Goal: Task Accomplishment & Management: Complete application form

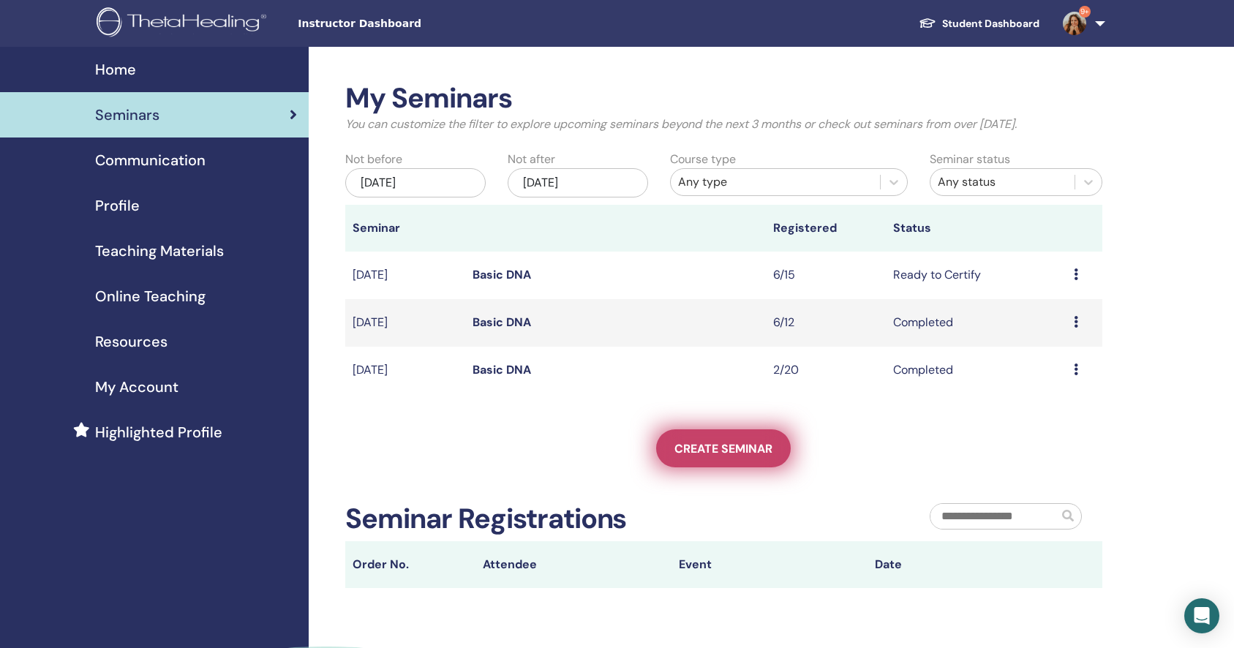
click at [734, 449] on span "Create seminar" at bounding box center [723, 448] width 98 height 15
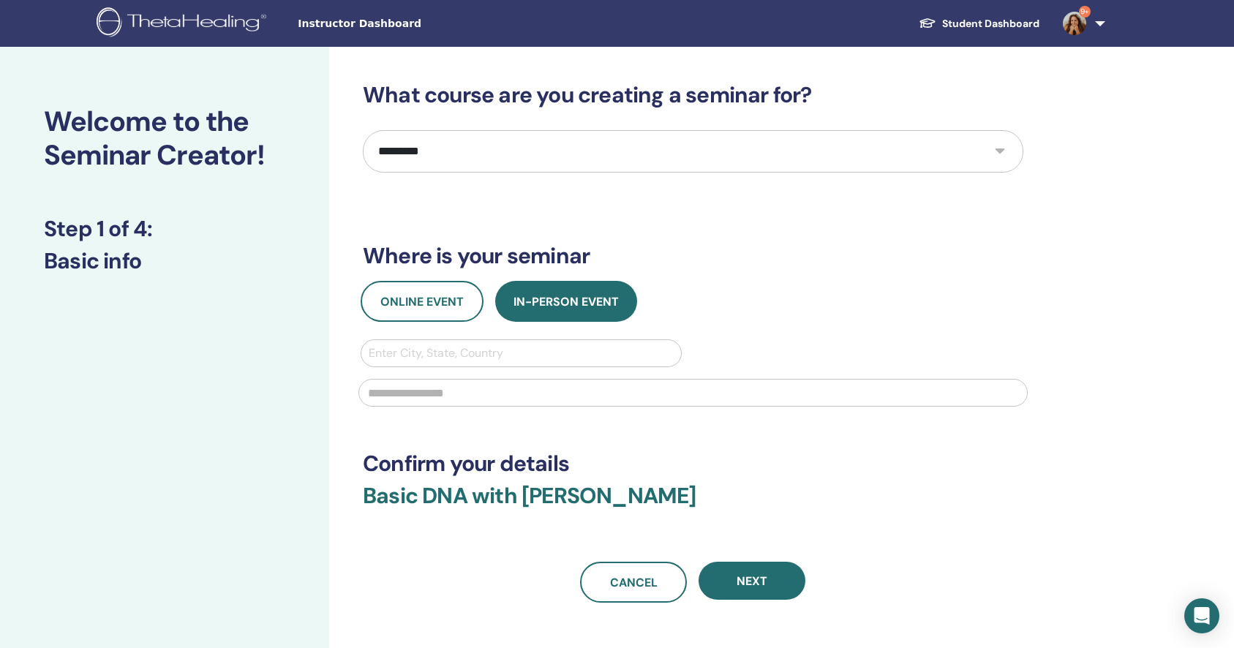
click at [614, 153] on select "**********" at bounding box center [693, 151] width 660 height 42
select select "*"
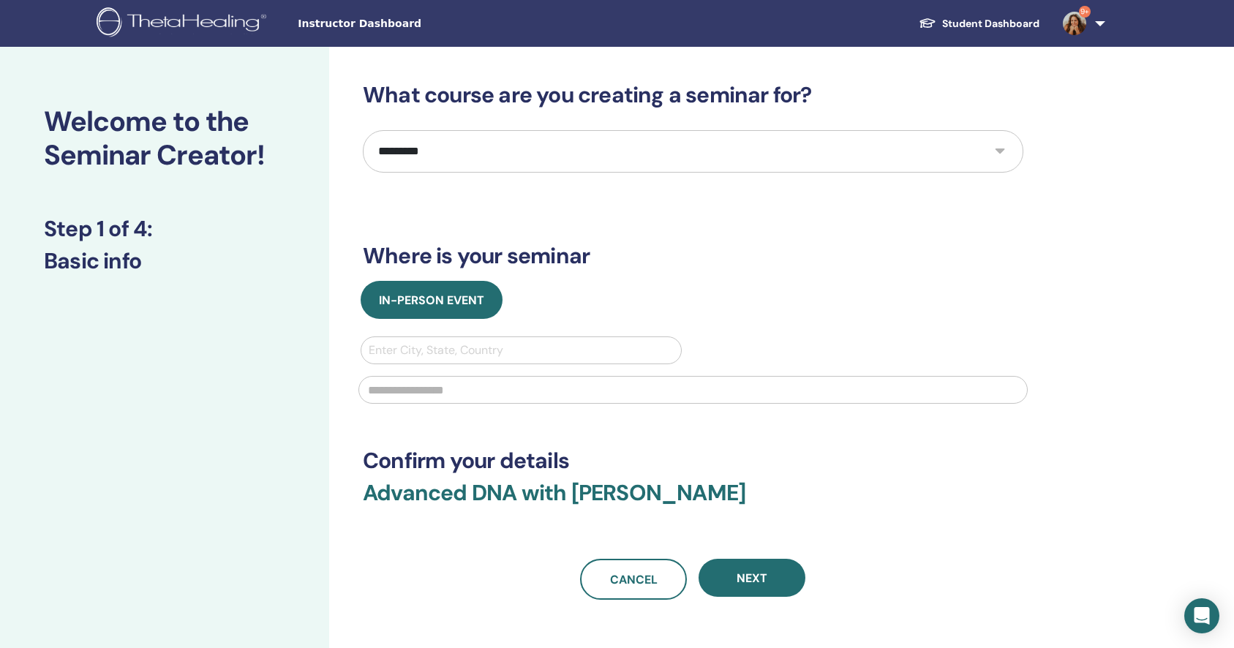
click at [1069, 29] on img at bounding box center [1074, 23] width 23 height 23
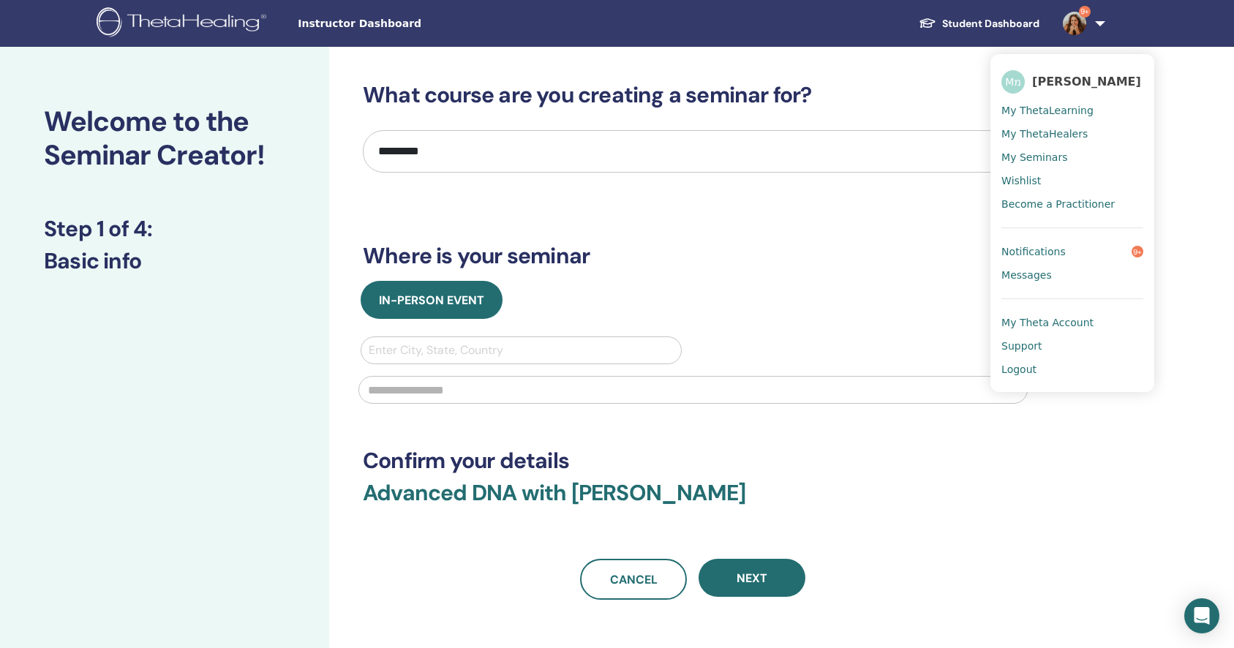
click at [1064, 106] on span "My ThetaLearning" at bounding box center [1047, 110] width 92 height 13
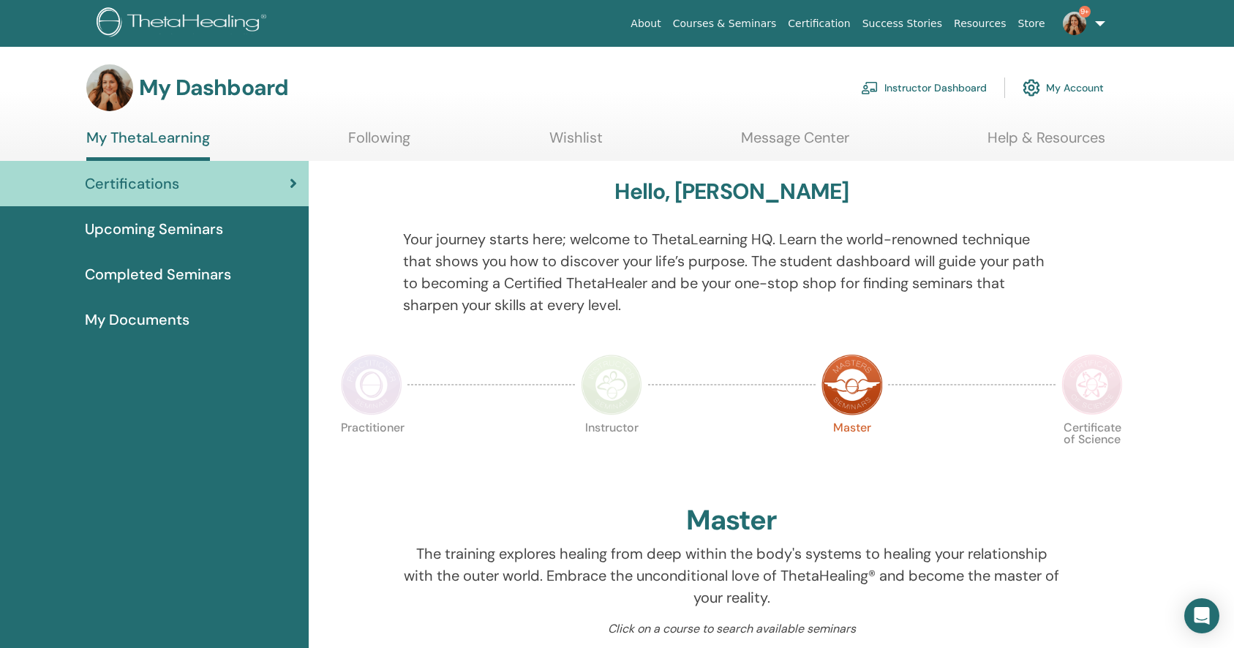
click at [565, 137] on link "Wishlist" at bounding box center [575, 143] width 53 height 29
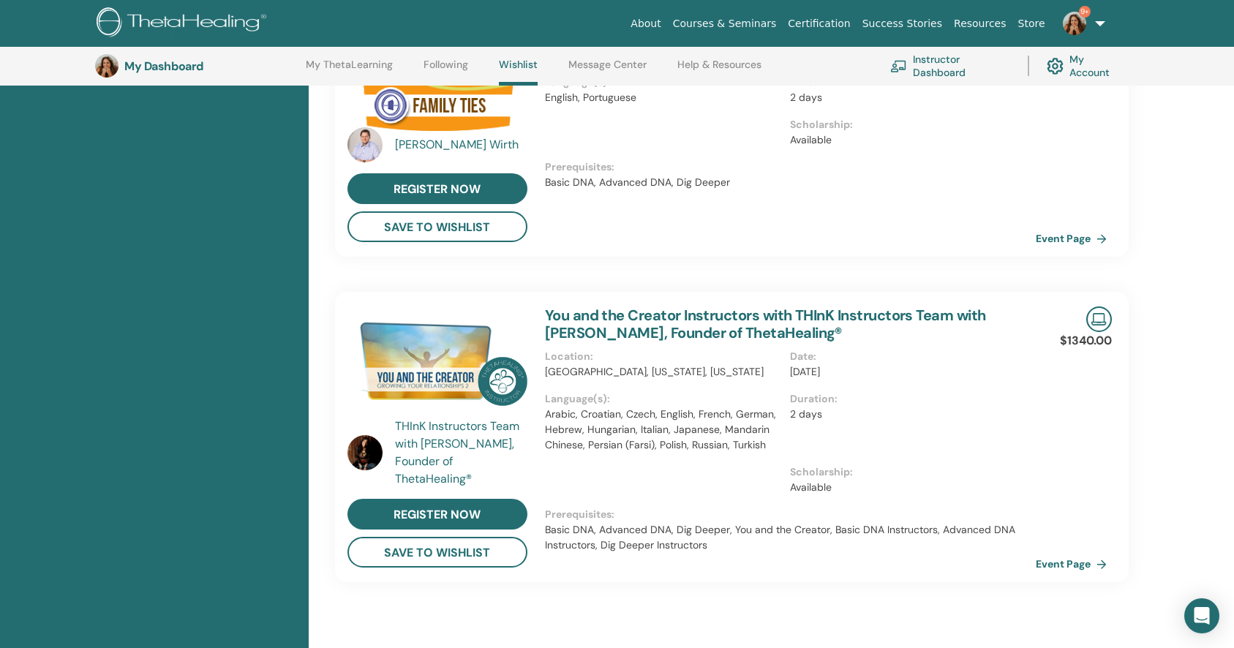
scroll to position [870, 0]
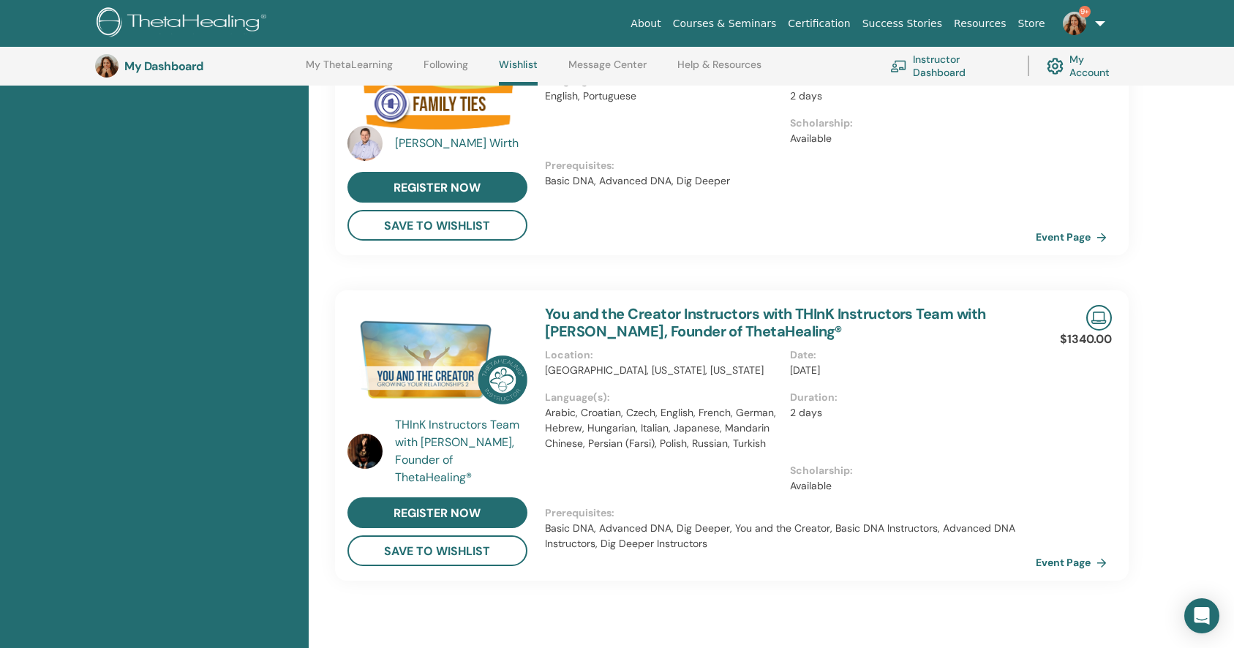
click at [657, 328] on link "You and the Creator Instructors with THInK Instructors Team with Vianna Stibal,…" at bounding box center [765, 322] width 441 height 37
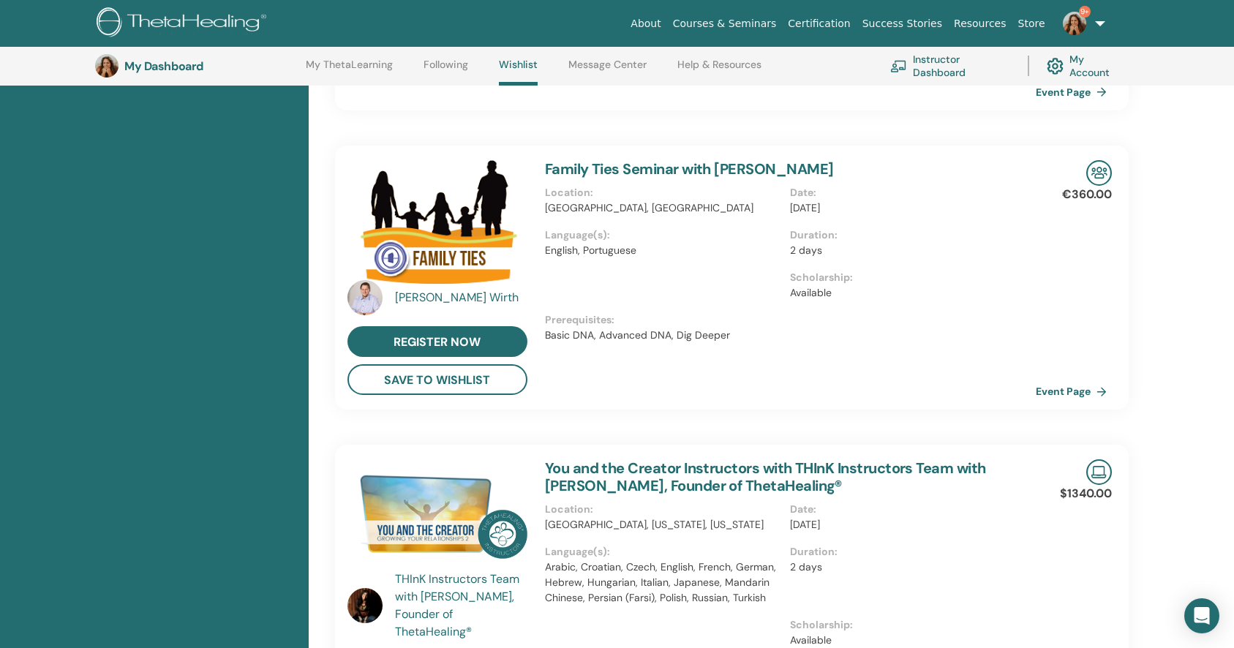
scroll to position [873, 0]
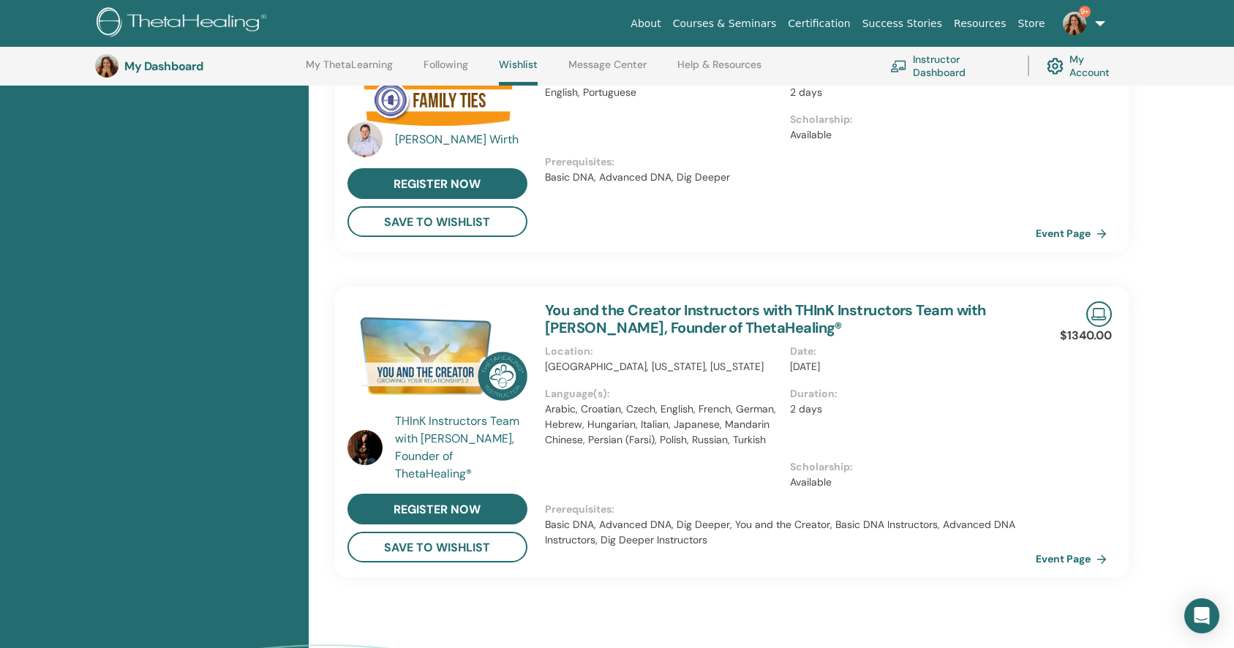
click at [614, 322] on link "You and the Creator Instructors with THInK Instructors Team with Vianna Stibal,…" at bounding box center [765, 319] width 441 height 37
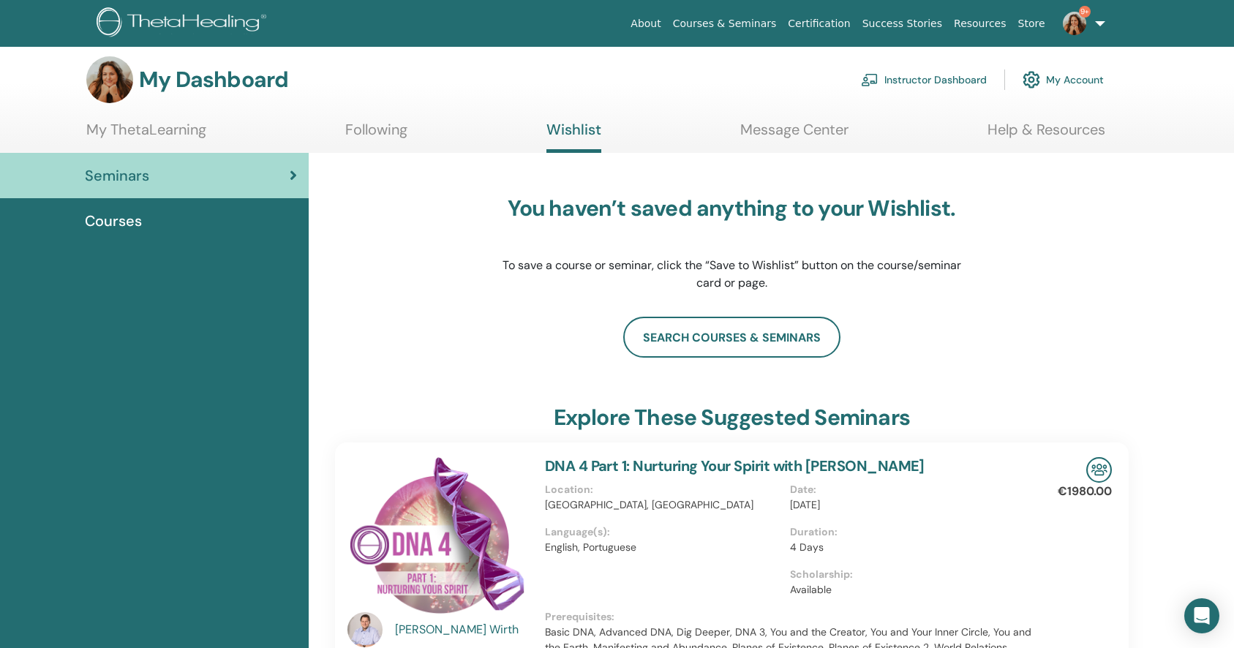
scroll to position [0, 0]
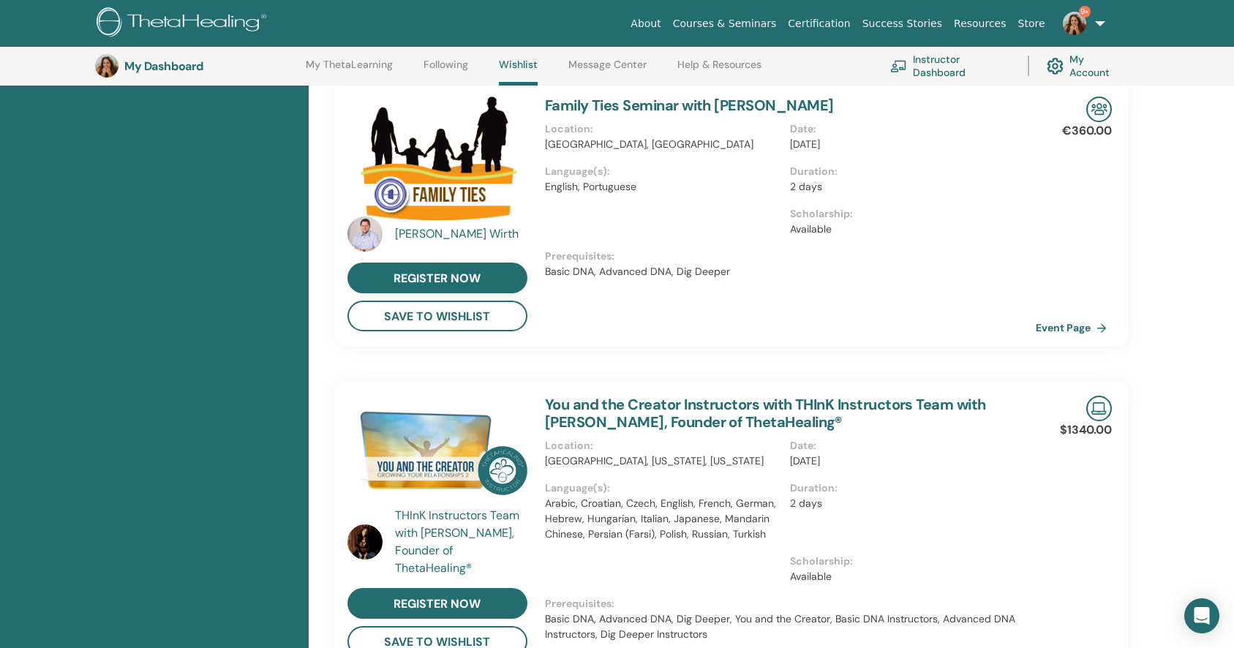
click at [430, 442] on img at bounding box center [437, 454] width 180 height 116
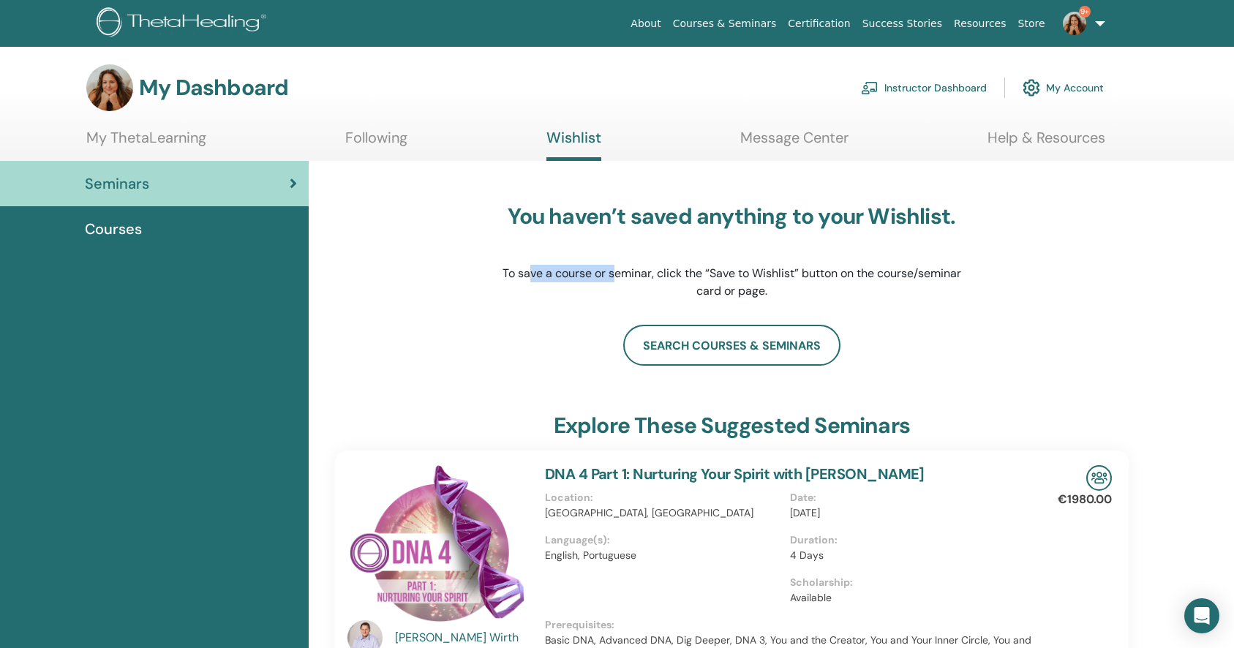
drag, startPoint x: 568, startPoint y: 274, endPoint x: 659, endPoint y: 272, distance: 90.7
click at [659, 272] on p "To save a course or seminar, click the “Save to Wishlist” button on the course/…" at bounding box center [731, 282] width 461 height 35
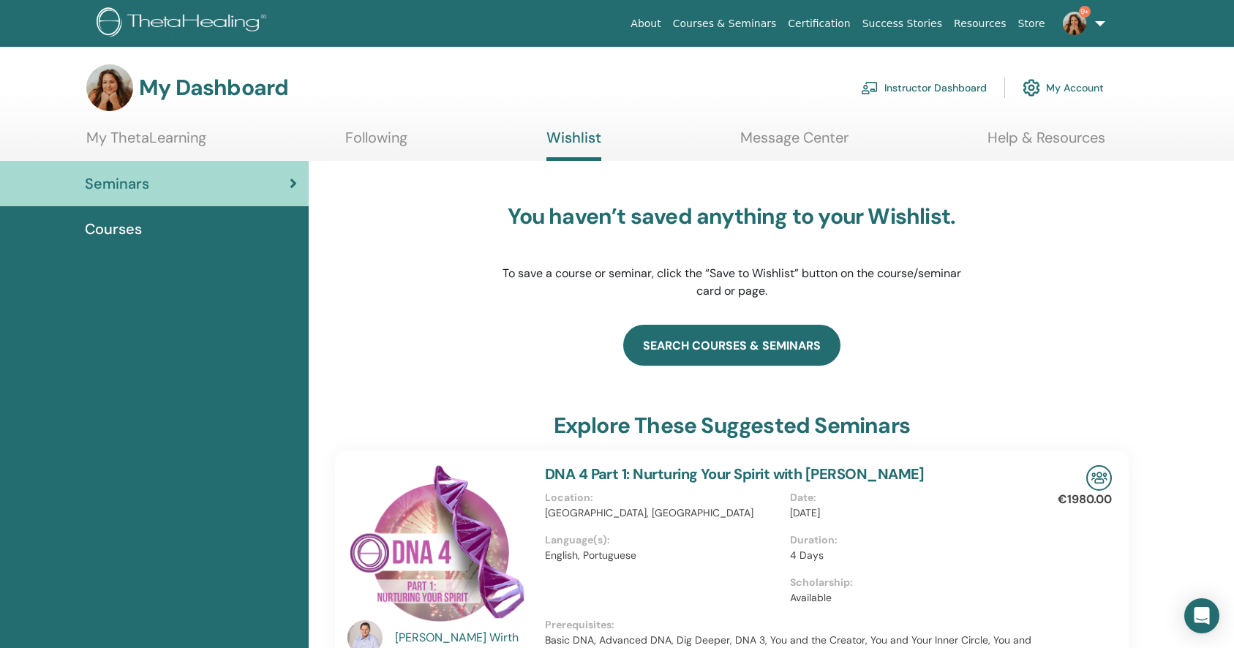
click at [687, 342] on link "search courses & seminars" at bounding box center [731, 345] width 217 height 41
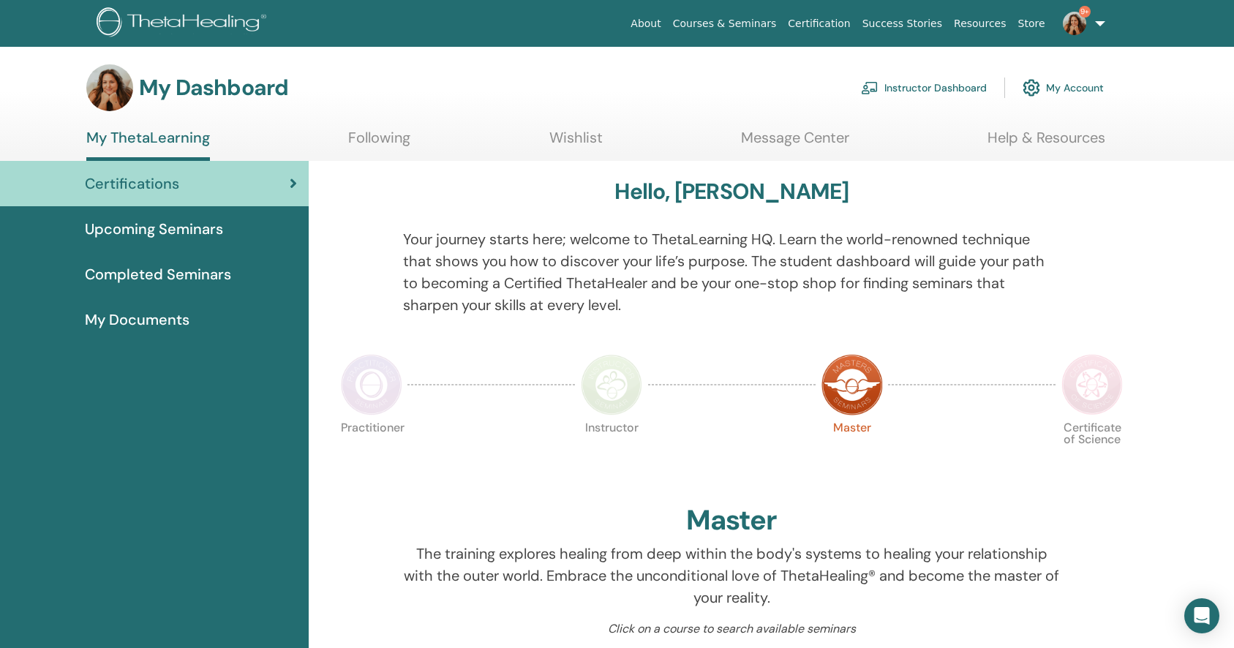
click at [960, 84] on link "Instructor Dashboard" at bounding box center [924, 88] width 126 height 32
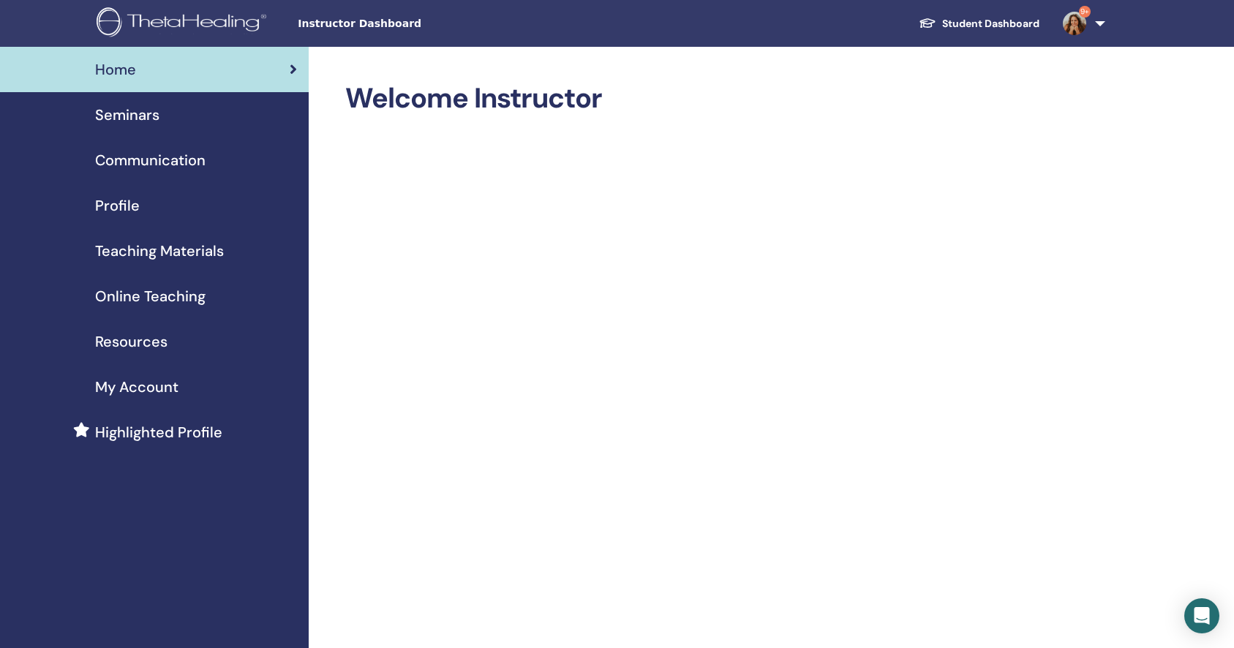
click at [150, 298] on span "Online Teaching" at bounding box center [150, 296] width 110 height 22
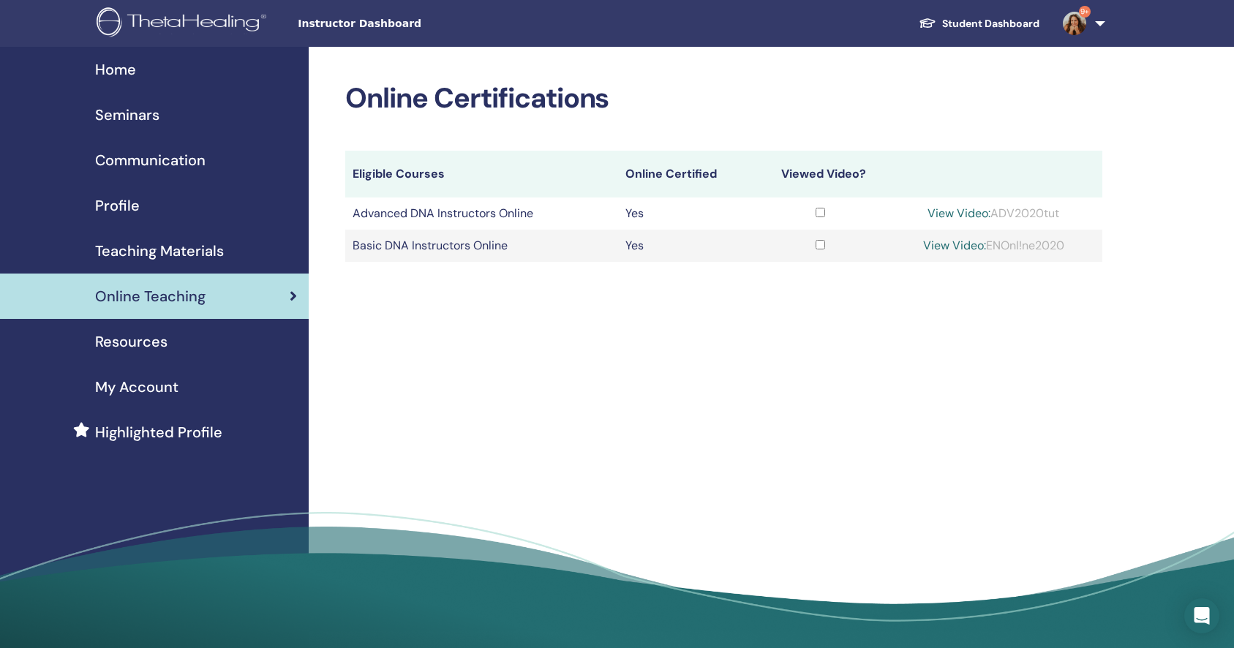
click at [133, 116] on span "Seminars" at bounding box center [127, 115] width 64 height 22
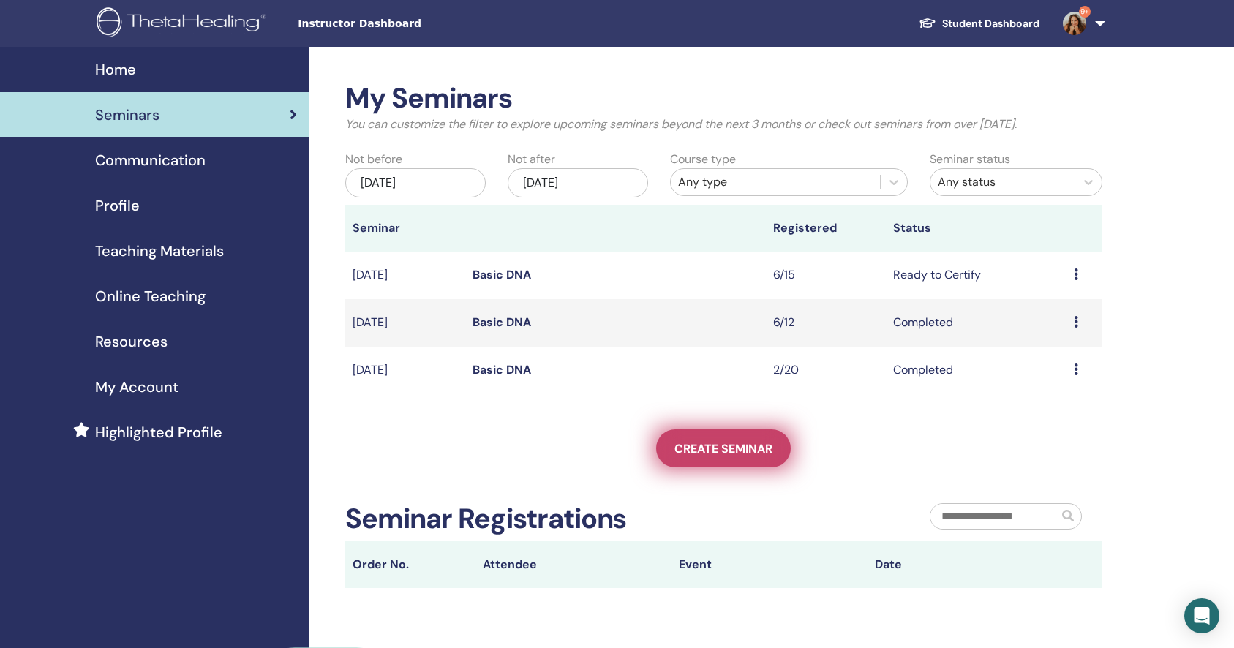
click at [706, 456] on span "Create seminar" at bounding box center [723, 448] width 98 height 15
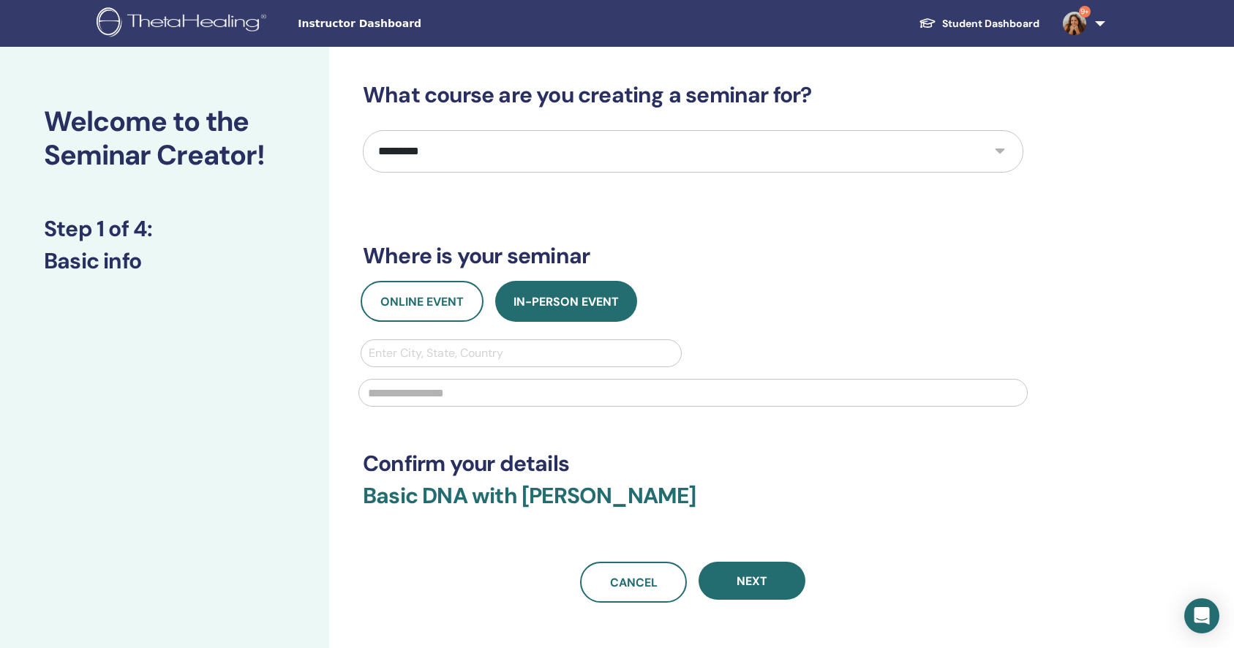
click at [698, 157] on select "**********" at bounding box center [693, 151] width 660 height 42
select select "*"
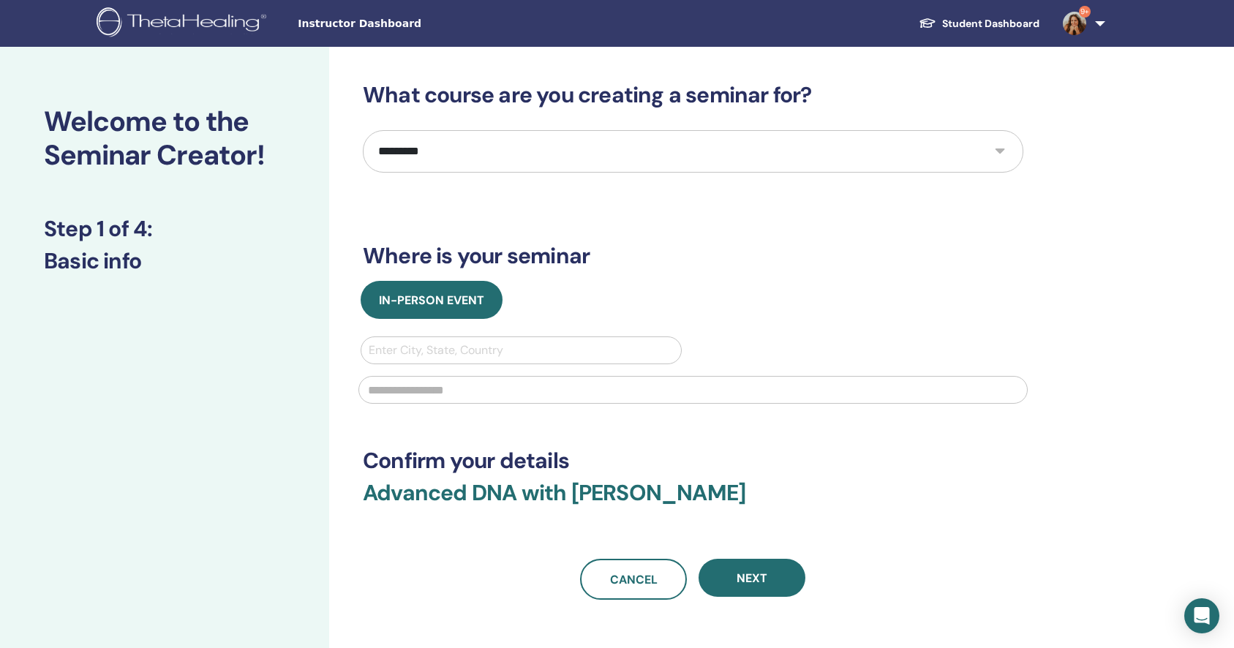
click at [609, 304] on div "In-Person Event" at bounding box center [693, 300] width 682 height 38
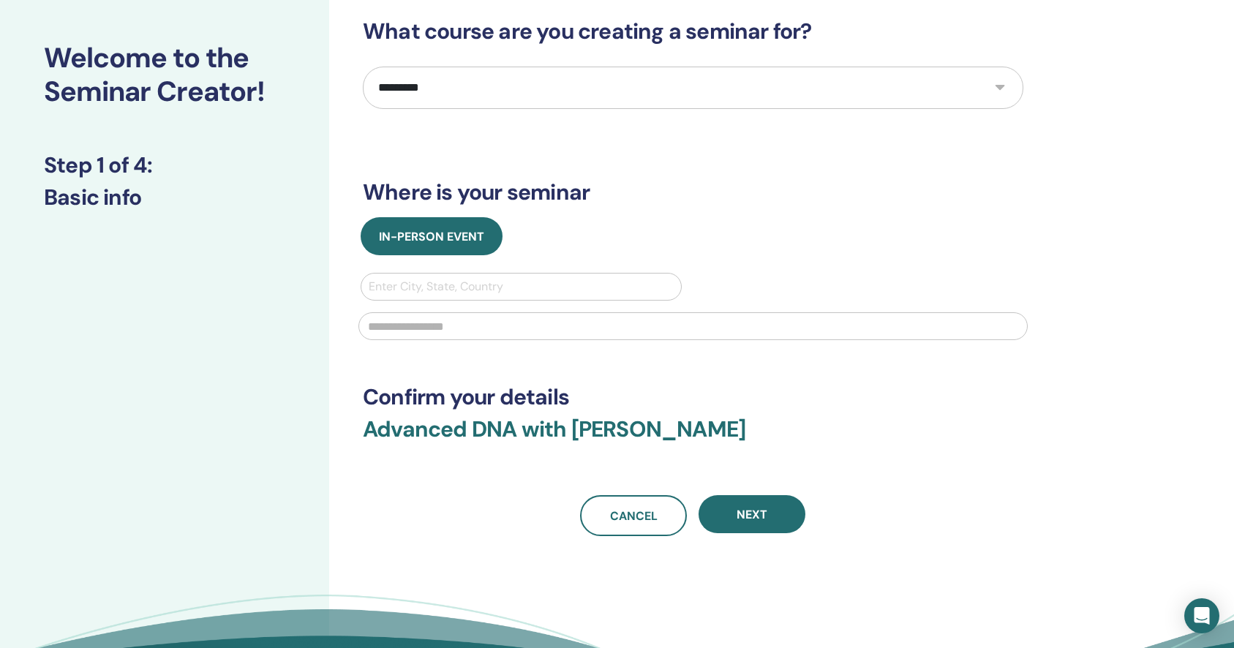
scroll to position [89, 0]
